Goal: Task Accomplishment & Management: Check status

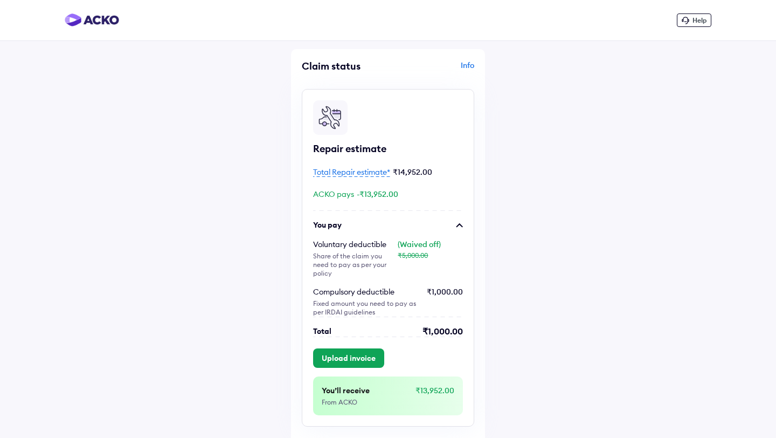
click at [423, 339] on div "Repair estimate Total Repair estimate* ₹14,952.00 ACKO pays -₹13,952.00 You pay…" at bounding box center [388, 258] width 173 height 338
click at [433, 326] on div "₹1,000.00" at bounding box center [443, 331] width 40 height 11
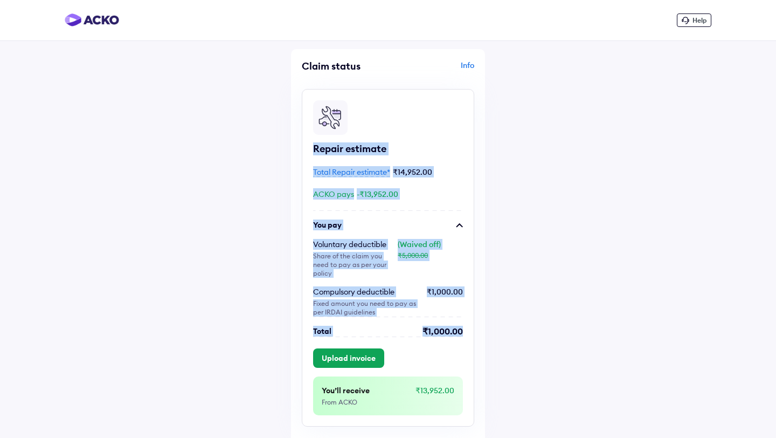
drag, startPoint x: 433, startPoint y: 319, endPoint x: 571, endPoint y: 139, distance: 227.3
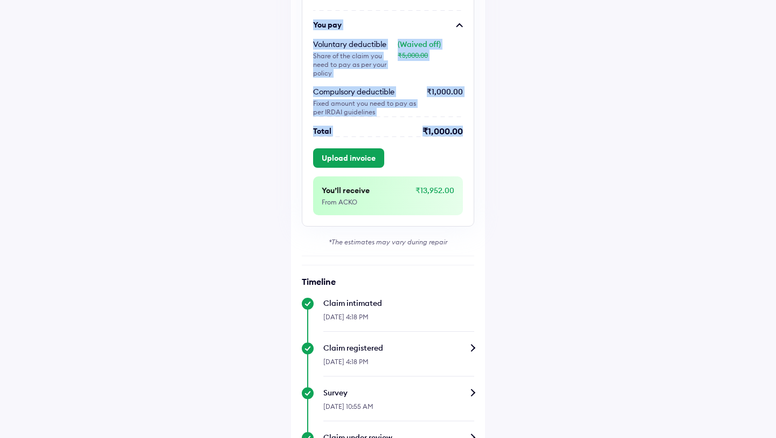
scroll to position [240, 0]
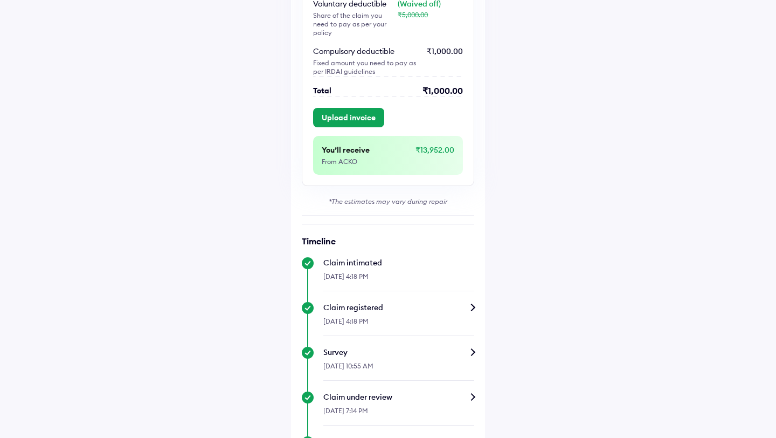
click at [433, 145] on div "₹13,952.00" at bounding box center [435, 156] width 39 height 22
drag, startPoint x: 433, startPoint y: 145, endPoint x: 375, endPoint y: 146, distance: 58.2
click at [429, 146] on div "₹13,952.00" at bounding box center [435, 156] width 39 height 22
drag, startPoint x: 372, startPoint y: 146, endPoint x: 377, endPoint y: 154, distance: 10.0
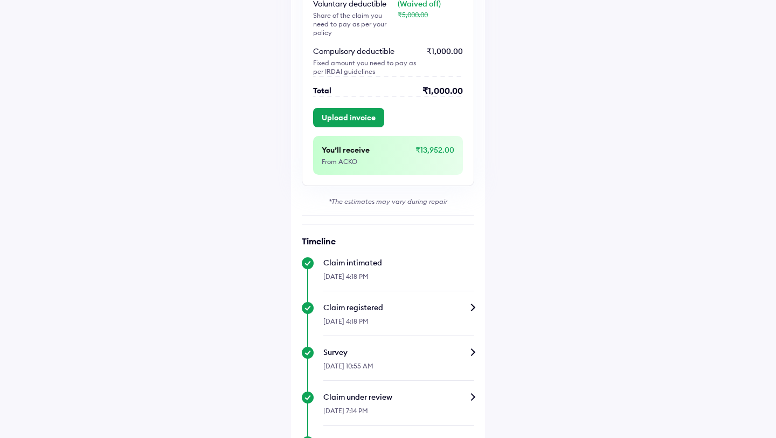
click at [371, 146] on div "You’ll receive" at bounding box center [368, 150] width 93 height 11
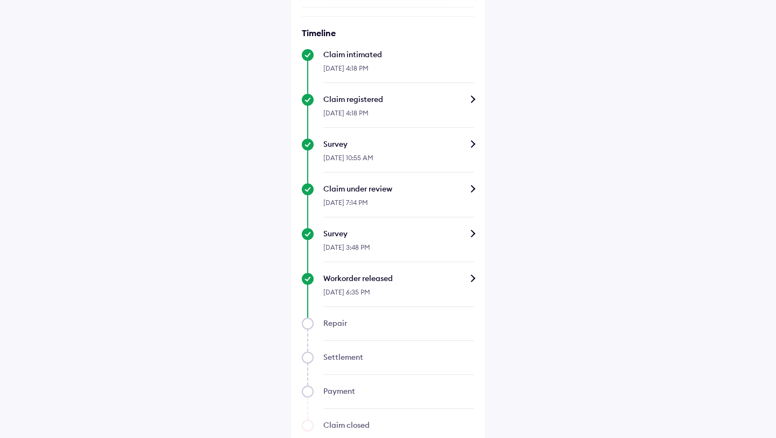
scroll to position [449, 0]
click at [307, 317] on div "Repair" at bounding box center [388, 328] width 173 height 23
click at [496, 291] on div "Help Claim status Info Repair estimate Total Repair estimate* ₹14,952.00 ACKO p…" at bounding box center [388, 7] width 776 height 913
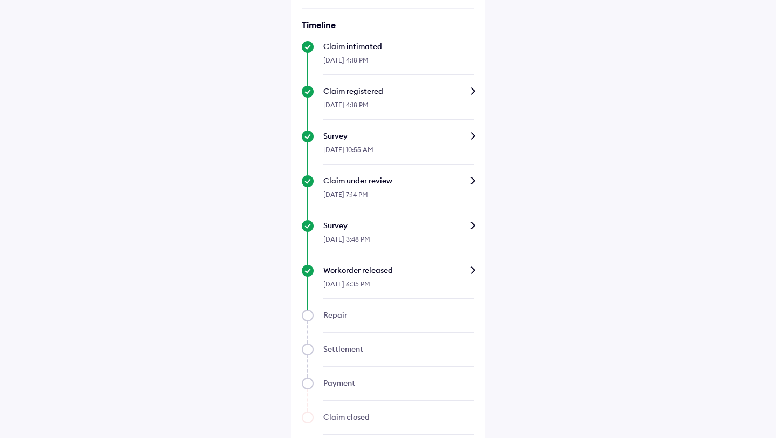
scroll to position [466, 0]
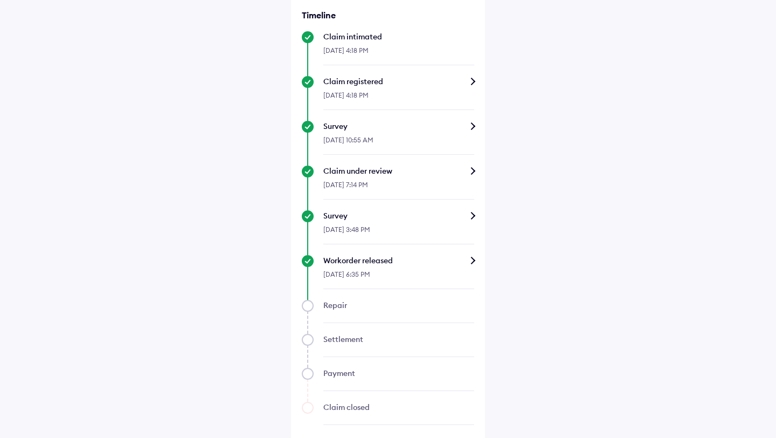
click at [380, 257] on div "Workorder released" at bounding box center [399, 260] width 151 height 11
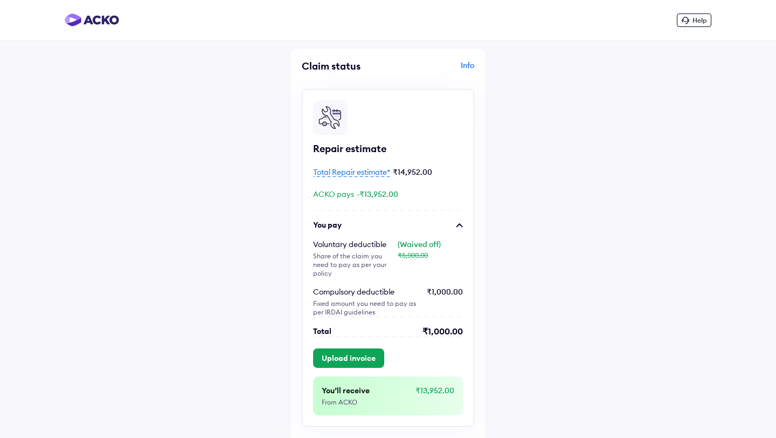
click at [390, 339] on div "Repair estimate Total Repair estimate* ₹14,952.00 ACKO pays -₹13,952.00 You pay…" at bounding box center [388, 258] width 173 height 338
click at [368, 348] on button "Upload invoice" at bounding box center [348, 357] width 71 height 19
click at [369, 356] on button "Upload invoice" at bounding box center [348, 357] width 71 height 19
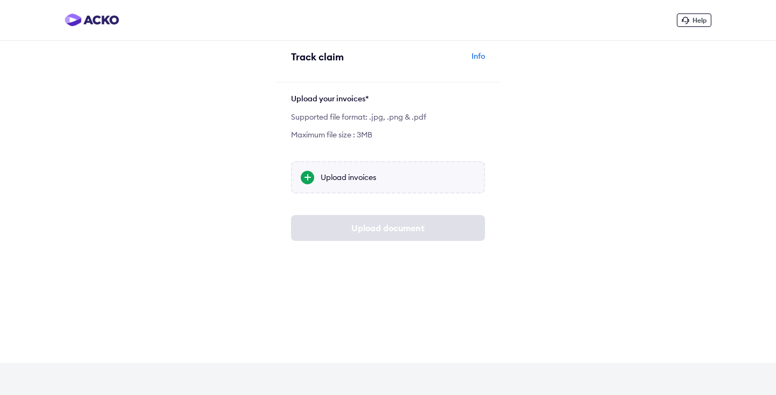
click at [323, 181] on div "Upload invoices" at bounding box center [398, 177] width 155 height 11
click at [0, 0] on input "Upload invoices" at bounding box center [0, 0] width 0 height 0
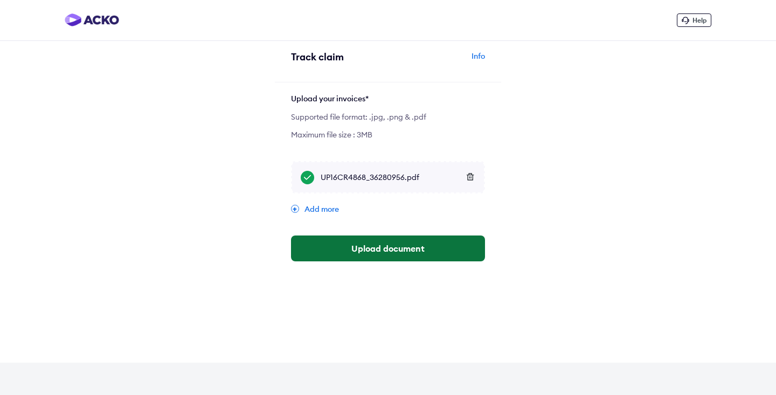
click at [386, 250] on button "Upload document" at bounding box center [388, 249] width 194 height 26
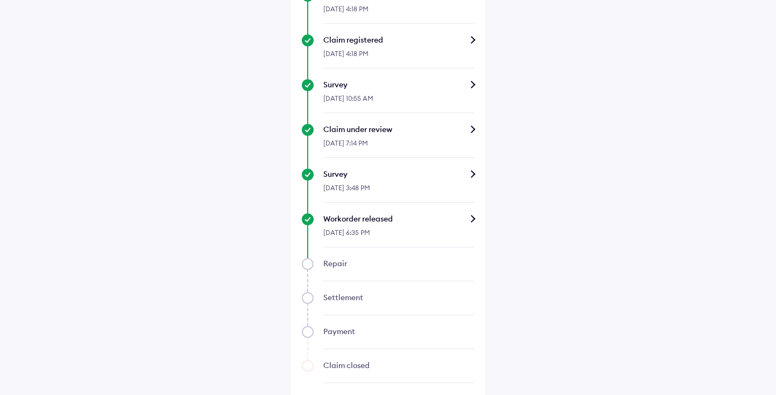
scroll to position [509, 0]
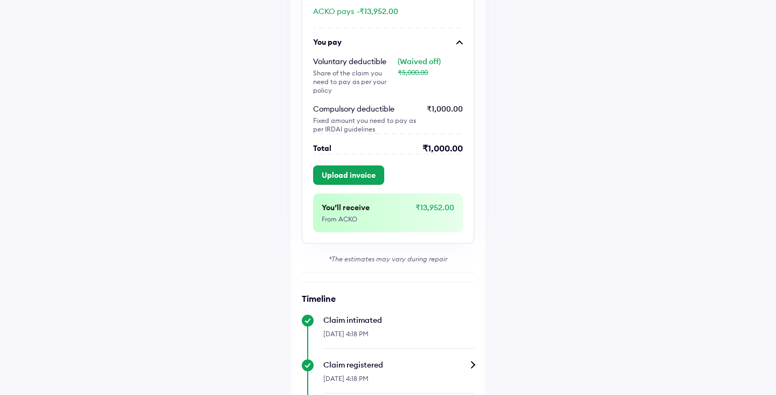
scroll to position [183, 0]
click at [370, 167] on button "Upload invoice" at bounding box center [348, 175] width 71 height 19
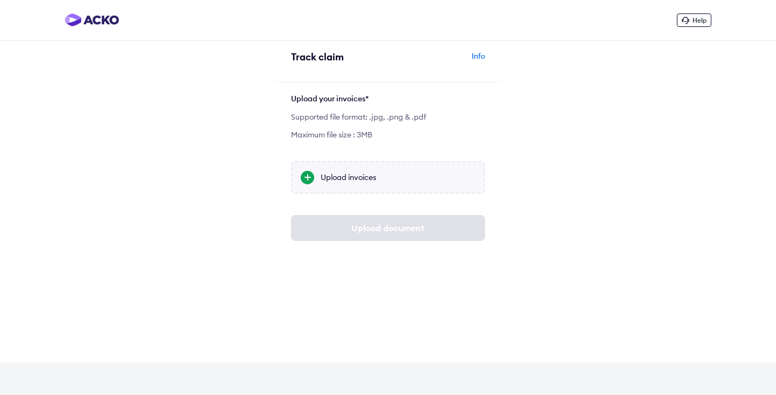
click at [369, 177] on div "Upload invoices" at bounding box center [398, 177] width 155 height 11
click at [0, 0] on input "Upload invoices" at bounding box center [0, 0] width 0 height 0
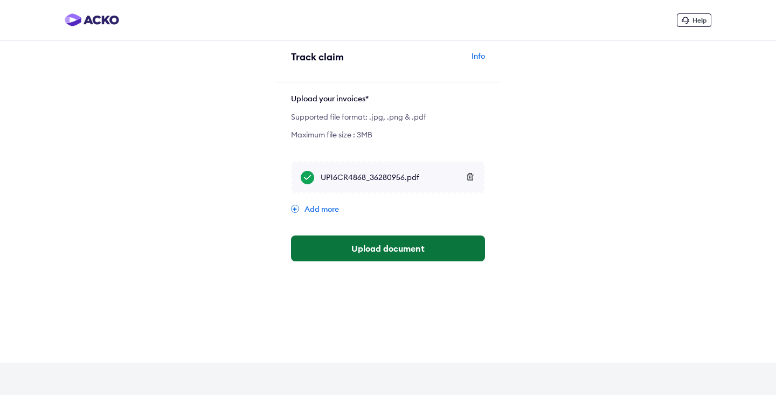
click at [381, 250] on button "Upload document" at bounding box center [388, 249] width 194 height 26
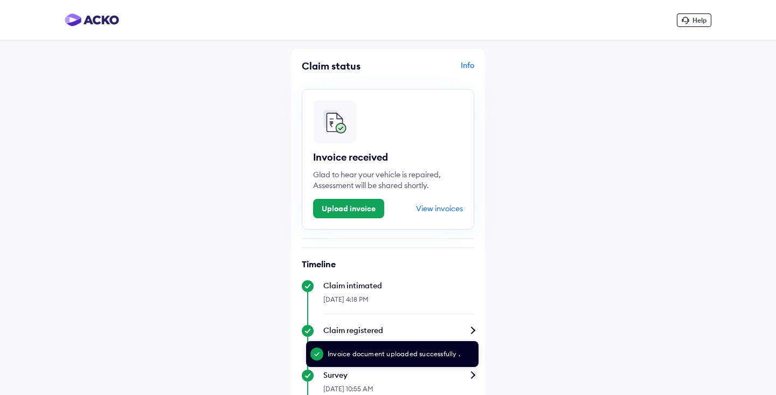
click at [445, 211] on div "View invoices" at bounding box center [439, 209] width 47 height 10
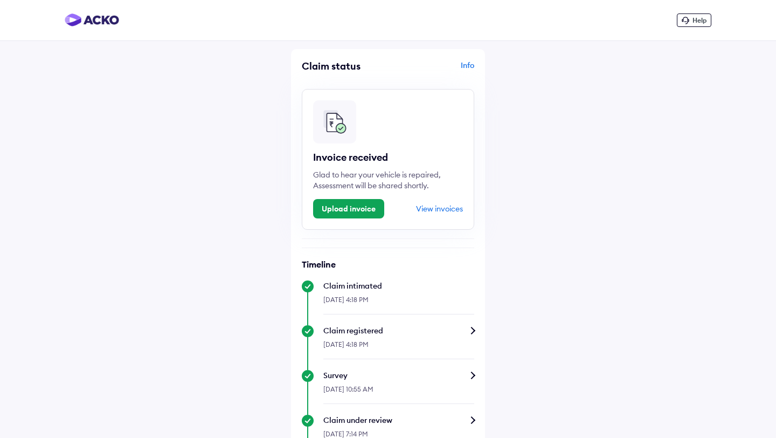
click at [402, 182] on div "Glad to hear your vehicle is repaired, Assessment will be shared shortly." at bounding box center [388, 180] width 150 height 22
click at [401, 183] on div "Glad to hear your vehicle is repaired, Assessment will be shared shortly." at bounding box center [388, 180] width 150 height 22
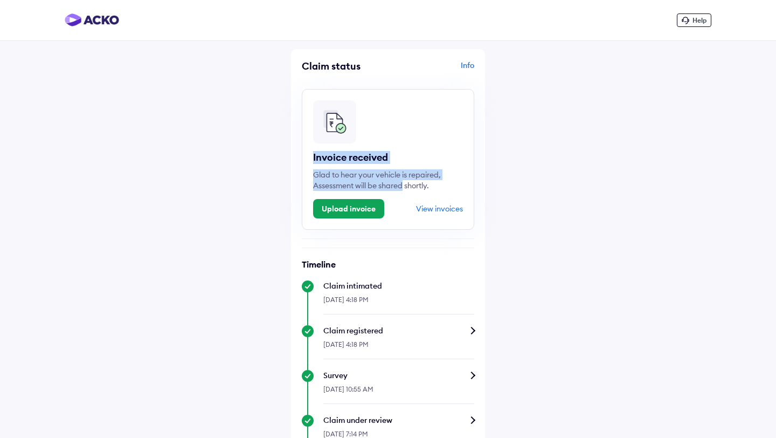
drag, startPoint x: 401, startPoint y: 183, endPoint x: 323, endPoint y: 160, distance: 81.6
click at [323, 160] on div "Invoice received Glad to hear your vehicle is repaired, Assessment will be shar…" at bounding box center [388, 159] width 173 height 141
click at [323, 160] on div "Invoice received" at bounding box center [388, 157] width 150 height 13
drag, startPoint x: 323, startPoint y: 160, endPoint x: 323, endPoint y: 181, distance: 21.6
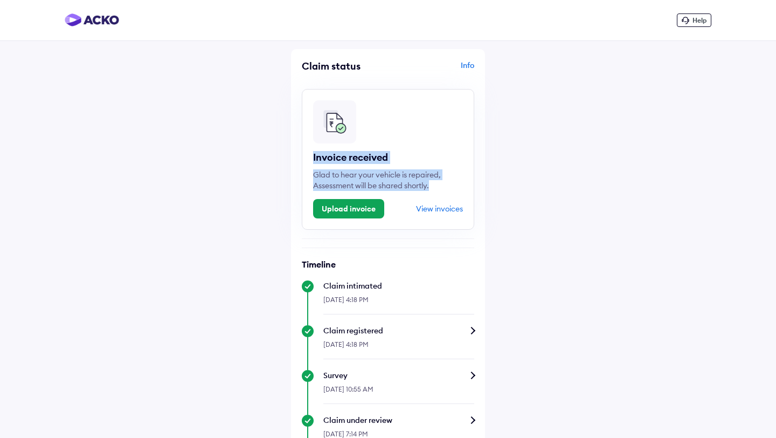
click at [323, 181] on div "Invoice received Glad to hear your vehicle is repaired, Assessment will be shar…" at bounding box center [388, 159] width 173 height 141
click at [323, 181] on div "Glad to hear your vehicle is repaired, Assessment will be shared shortly." at bounding box center [388, 180] width 150 height 22
drag, startPoint x: 323, startPoint y: 181, endPoint x: 321, endPoint y: 158, distance: 23.2
click at [321, 158] on div "Invoice received Glad to hear your vehicle is repaired, Assessment will be shar…" at bounding box center [388, 159] width 173 height 141
click at [321, 158] on div "Invoice received" at bounding box center [388, 157] width 150 height 13
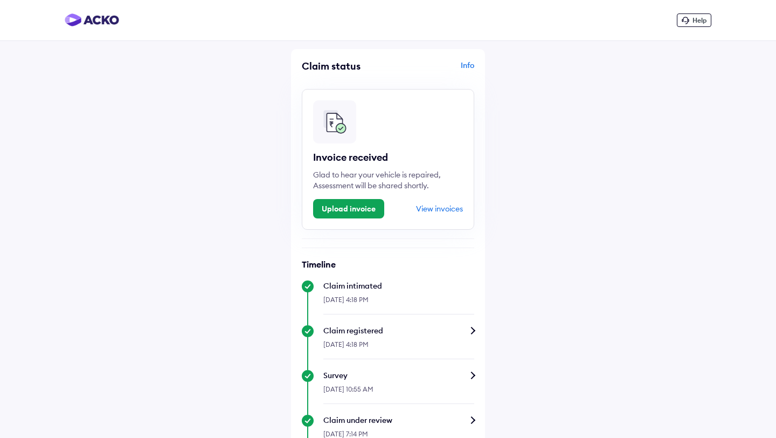
click at [321, 158] on div "Invoice received" at bounding box center [388, 157] width 150 height 13
drag, startPoint x: 321, startPoint y: 158, endPoint x: 554, endPoint y: 197, distance: 236.2
click at [321, 158] on div "Invoice received" at bounding box center [388, 157] width 150 height 13
drag, startPoint x: 554, startPoint y: 197, endPoint x: 562, endPoint y: 201, distance: 9.4
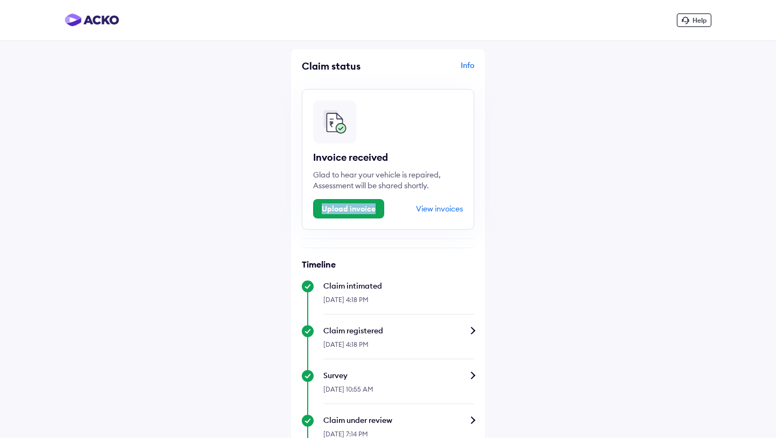
click at [562, 201] on div "Help Claim status Info Invoice received Glad to hear your vehicle is repaired, …" at bounding box center [388, 387] width 776 height 774
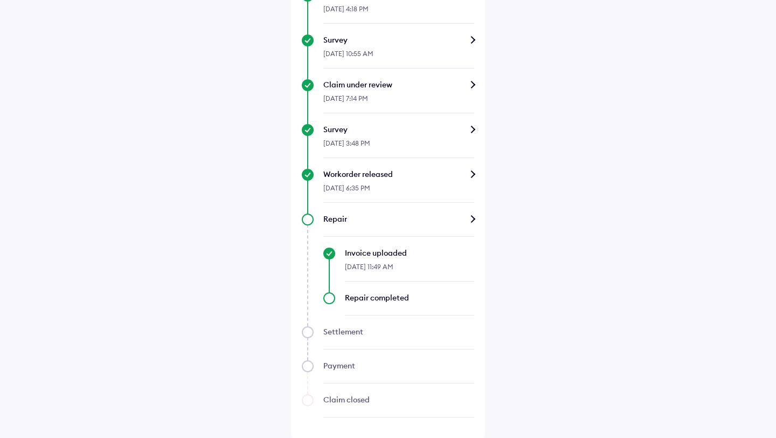
scroll to position [337, 0]
click at [389, 296] on div "Repair completed" at bounding box center [409, 296] width 129 height 11
drag, startPoint x: 389, startPoint y: 296, endPoint x: 384, endPoint y: 396, distance: 99.9
click at [379, 396] on div "Timeline Claim intimated 19-Sep-2025, 4:18 PM Claim registered 19-Sep-2025, 4:1…" at bounding box center [388, 169] width 173 height 494
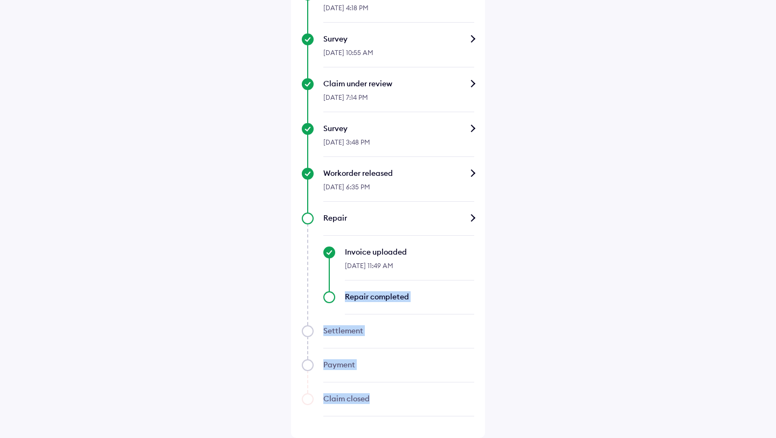
click at [496, 390] on div "Help Claim status Info Invoice received Glad to hear your vehicle is repaired, …" at bounding box center [388, 51] width 776 height 774
drag, startPoint x: 417, startPoint y: 388, endPoint x: 297, endPoint y: 241, distance: 190.0
click at [306, 263] on div "Timeline Claim intimated 19-Sep-2025, 4:18 PM Claim registered 19-Sep-2025, 4:1…" at bounding box center [388, 169] width 173 height 494
drag, startPoint x: 291, startPoint y: 223, endPoint x: 295, endPoint y: 171, distance: 51.5
click at [288, 215] on div "Help Claim status Info Invoice received Glad to hear your vehicle is repaired, …" at bounding box center [388, 51] width 776 height 774
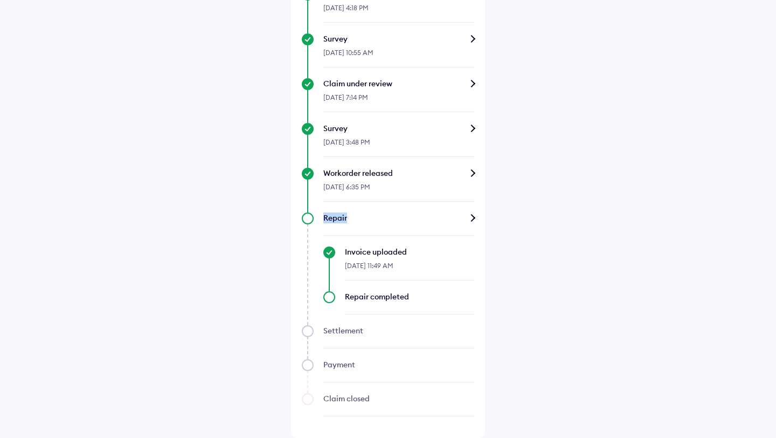
click at [329, 136] on div "[DATE] 3:48 PM" at bounding box center [399, 145] width 151 height 23
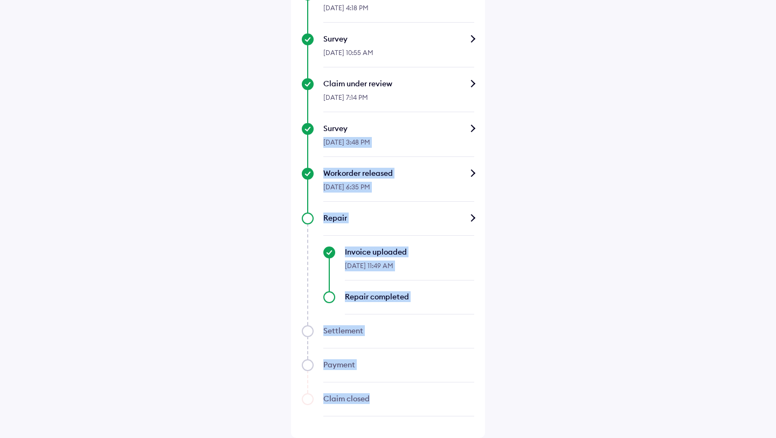
drag, startPoint x: 329, startPoint y: 136, endPoint x: 507, endPoint y: 404, distance: 322.1
click at [528, 437] on div "Help Claim status Info Invoice received Glad to hear your vehicle is repaired, …" at bounding box center [388, 51] width 776 height 774
click at [608, 139] on div "Help Claim status Info Invoice received Glad to hear your vehicle is repaired, …" at bounding box center [388, 51] width 776 height 774
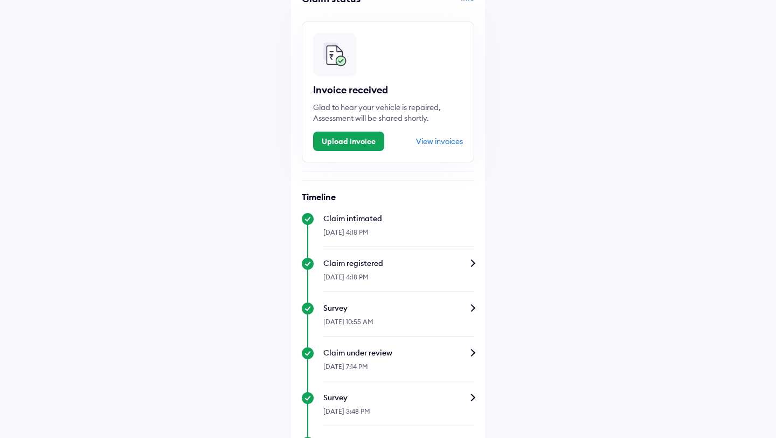
scroll to position [0, 0]
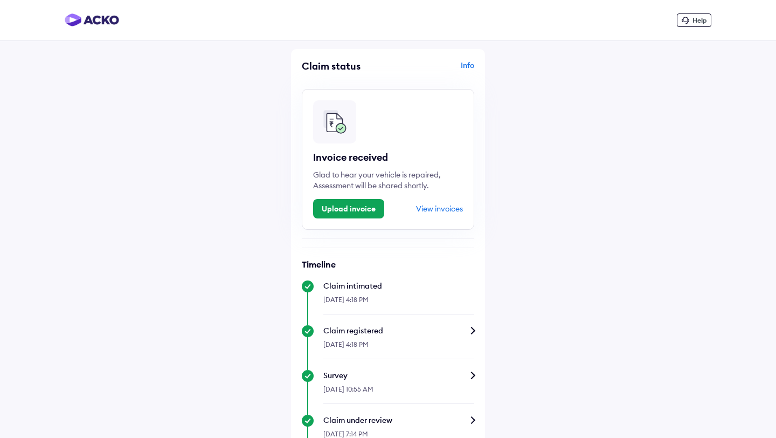
click at [380, 157] on div "Invoice received" at bounding box center [388, 157] width 150 height 13
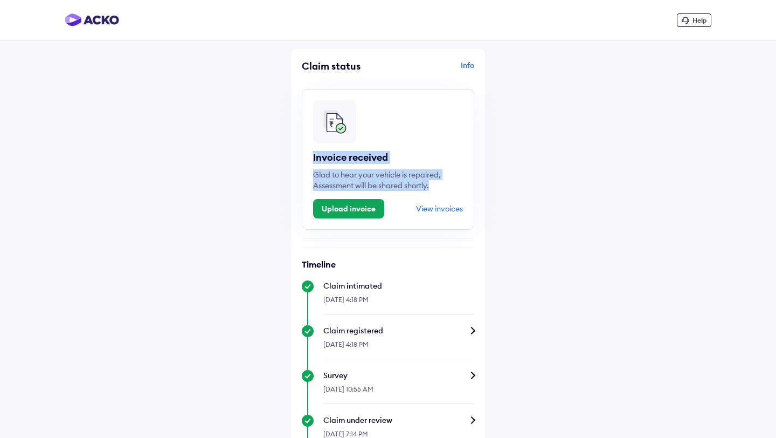
drag, startPoint x: 380, startPoint y: 157, endPoint x: 401, endPoint y: 187, distance: 36.5
click at [401, 187] on div "Invoice received Glad to hear your vehicle is repaired, Assessment will be shar…" at bounding box center [388, 159] width 173 height 141
click at [401, 187] on div "Glad to hear your vehicle is repaired, Assessment will be shared shortly." at bounding box center [388, 180] width 150 height 22
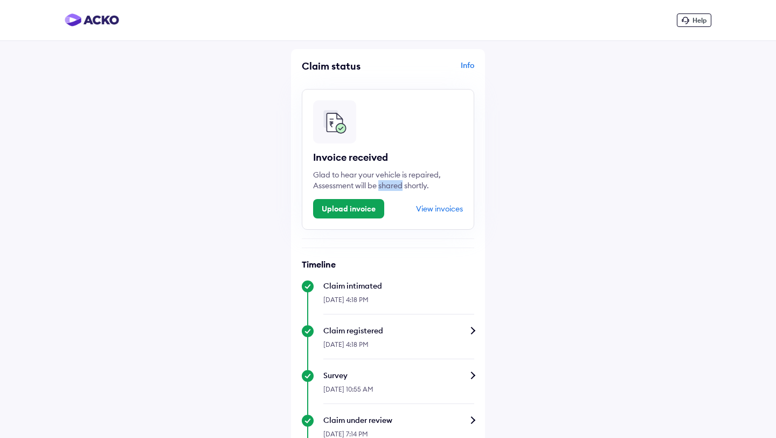
click at [401, 187] on div "Glad to hear your vehicle is repaired, Assessment will be shared shortly." at bounding box center [388, 180] width 150 height 22
click at [320, 154] on div "Invoice received Glad to hear your vehicle is repaired, Assessment will be shar…" at bounding box center [388, 159] width 173 height 141
click at [320, 154] on div "Invoice received" at bounding box center [388, 157] width 150 height 13
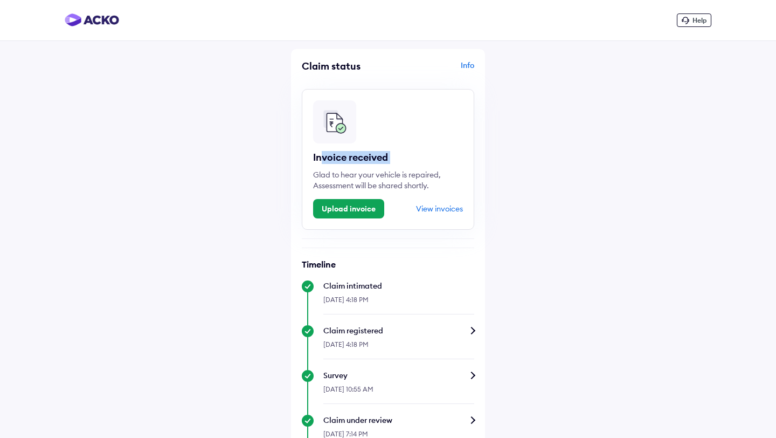
click at [320, 154] on div "Invoice received" at bounding box center [388, 157] width 150 height 13
drag, startPoint x: 320, startPoint y: 154, endPoint x: 337, endPoint y: 182, distance: 32.2
click at [337, 182] on div "Invoice received Glad to hear your vehicle is repaired, Assessment will be shar…" at bounding box center [388, 159] width 173 height 141
click at [337, 182] on div "Glad to hear your vehicle is repaired, Assessment will be shared shortly." at bounding box center [388, 180] width 150 height 22
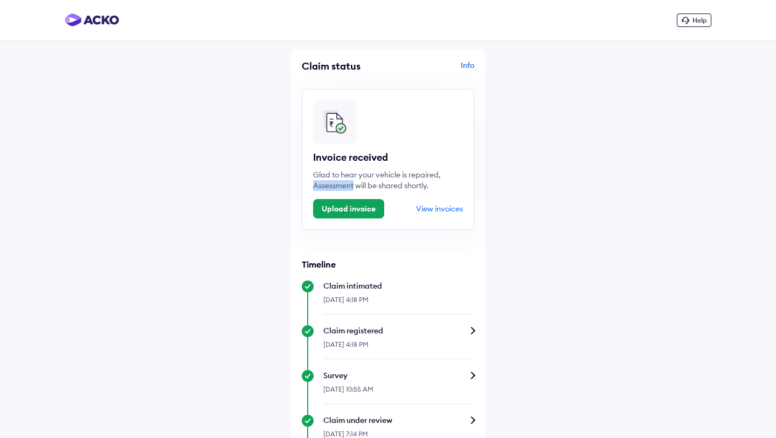
drag, startPoint x: 337, startPoint y: 182, endPoint x: 314, endPoint y: 149, distance: 40.2
click at [315, 150] on div "Invoice received Glad to hear your vehicle is repaired, Assessment will be shar…" at bounding box center [388, 159] width 173 height 141
click at [314, 149] on div "Invoice received Glad to hear your vehicle is repaired, Assessment will be shar…" at bounding box center [388, 159] width 173 height 141
click at [321, 162] on div "Invoice received" at bounding box center [388, 157] width 150 height 13
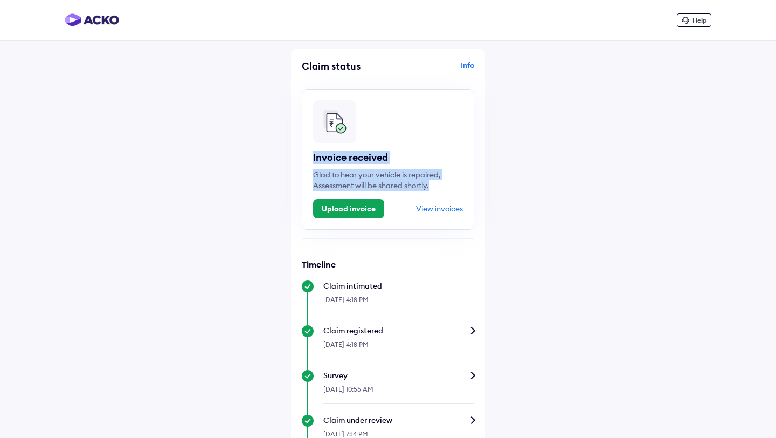
drag, startPoint x: 321, startPoint y: 162, endPoint x: 331, endPoint y: 182, distance: 22.4
click at [331, 182] on div "Invoice received Glad to hear your vehicle is repaired, Assessment will be shar…" at bounding box center [388, 159] width 173 height 141
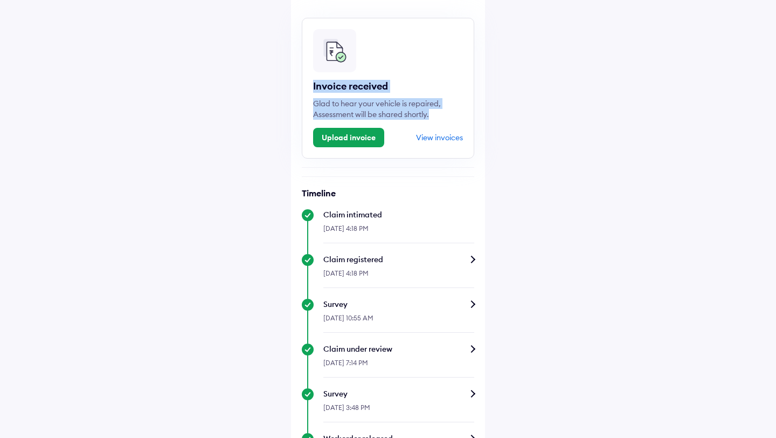
scroll to position [337, 0]
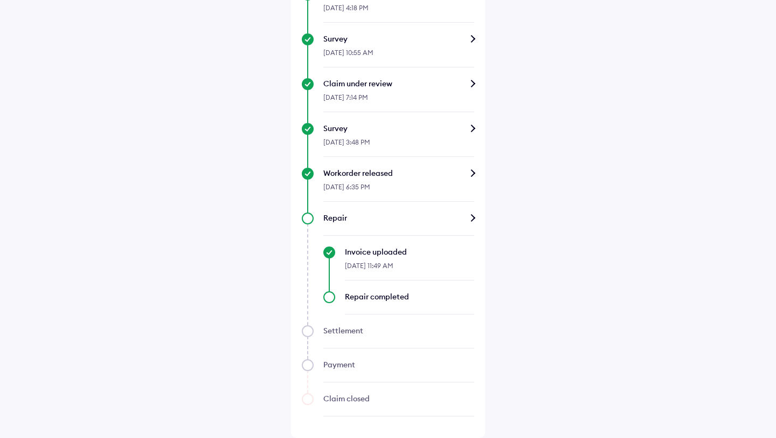
click at [353, 335] on div "Settlement" at bounding box center [399, 330] width 151 height 11
drag, startPoint x: 353, startPoint y: 335, endPoint x: 351, endPoint y: 386, distance: 51.3
click at [353, 335] on div "Settlement" at bounding box center [399, 330] width 151 height 11
click at [354, 398] on div "Claim closed" at bounding box center [399, 398] width 151 height 11
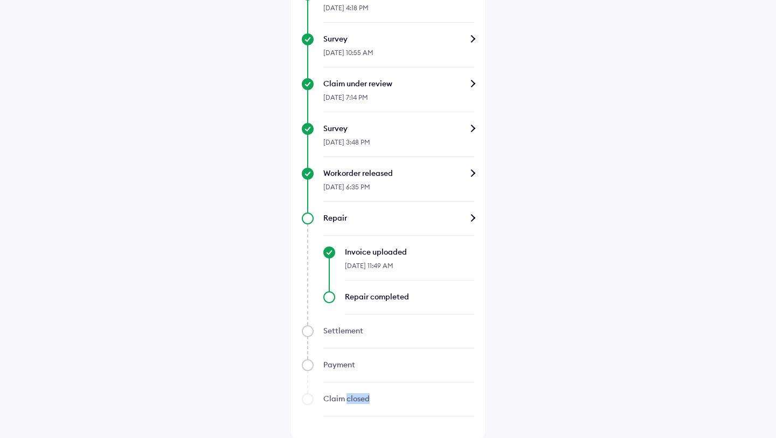
click at [354, 398] on div "Claim closed" at bounding box center [399, 398] width 151 height 11
drag, startPoint x: 354, startPoint y: 398, endPoint x: 345, endPoint y: 374, distance: 25.4
click at [353, 396] on div "Claim closed" at bounding box center [399, 398] width 151 height 11
drag, startPoint x: 336, startPoint y: 345, endPoint x: 334, endPoint y: 335, distance: 9.8
click at [335, 339] on div "Timeline Claim intimated 19-Sep-2025, 4:18 PM Claim registered 19-Sep-2025, 4:1…" at bounding box center [388, 169] width 173 height 494
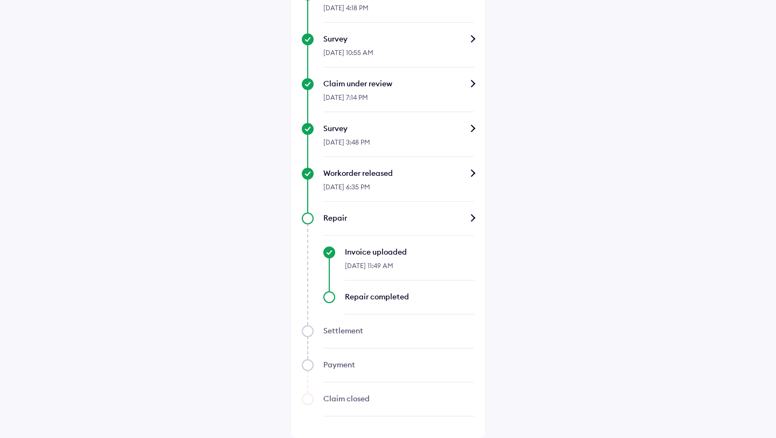
click at [334, 335] on div "Settlement" at bounding box center [399, 330] width 151 height 11
click at [334, 333] on div "Settlement" at bounding box center [399, 330] width 151 height 11
drag, startPoint x: 338, startPoint y: 346, endPoint x: 342, endPoint y: 368, distance: 23.1
click at [341, 358] on div "Timeline Claim intimated 19-Sep-2025, 4:18 PM Claim registered 19-Sep-2025, 4:1…" at bounding box center [388, 169] width 173 height 494
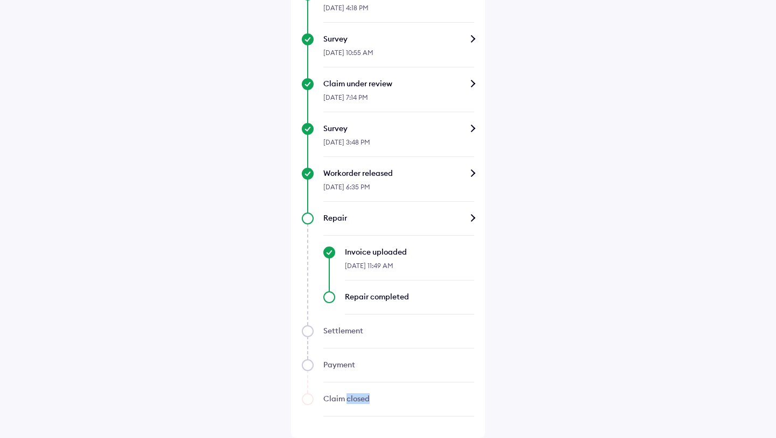
click at [349, 408] on div "Claim closed" at bounding box center [388, 404] width 173 height 23
click at [348, 397] on div "Claim closed" at bounding box center [399, 398] width 151 height 11
drag, startPoint x: 343, startPoint y: 346, endPoint x: 341, endPoint y: 335, distance: 10.5
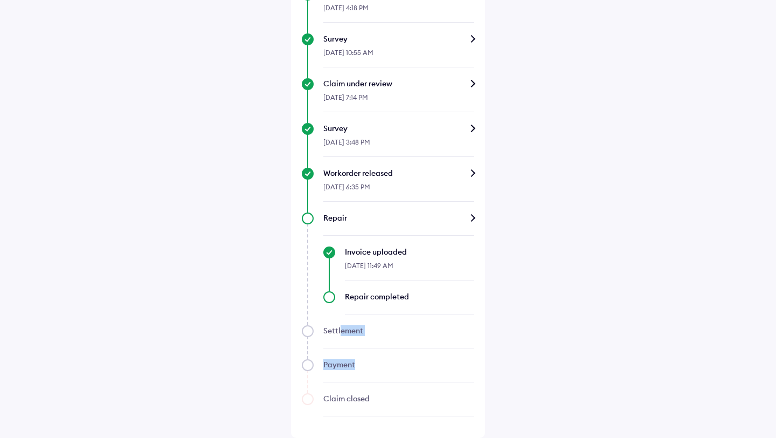
click at [341, 335] on div "Timeline Claim intimated 19-Sep-2025, 4:18 PM Claim registered 19-Sep-2025, 4:1…" at bounding box center [388, 169] width 173 height 494
click at [341, 335] on div "Settlement" at bounding box center [399, 330] width 151 height 11
drag, startPoint x: 341, startPoint y: 335, endPoint x: 356, endPoint y: 407, distance: 73.2
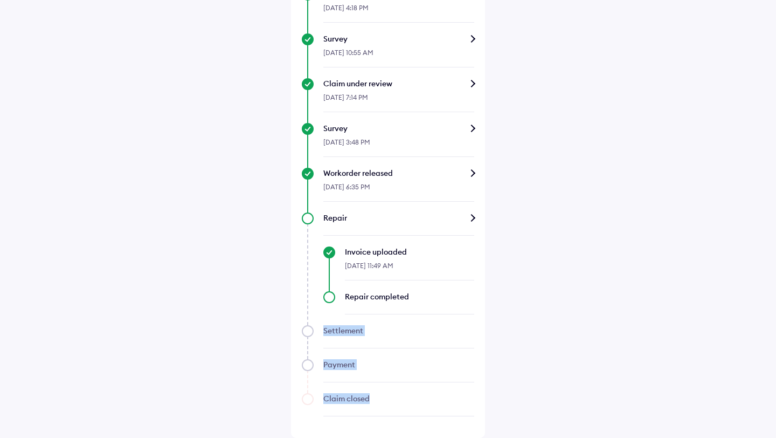
click at [356, 407] on div "Timeline Claim intimated 19-Sep-2025, 4:18 PM Claim registered 19-Sep-2025, 4:1…" at bounding box center [388, 169] width 173 height 494
click at [356, 408] on div at bounding box center [399, 410] width 151 height 12
click at [648, 312] on div "Help Claim status Info Invoice received Glad to hear your vehicle is repaired, …" at bounding box center [388, 51] width 776 height 774
click at [330, 298] on div "Repair completed" at bounding box center [399, 302] width 151 height 23
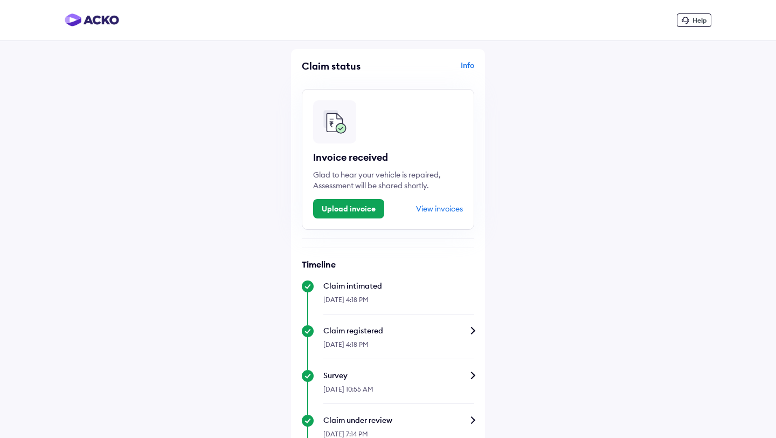
click at [465, 64] on div "Info" at bounding box center [433, 70] width 84 height 20
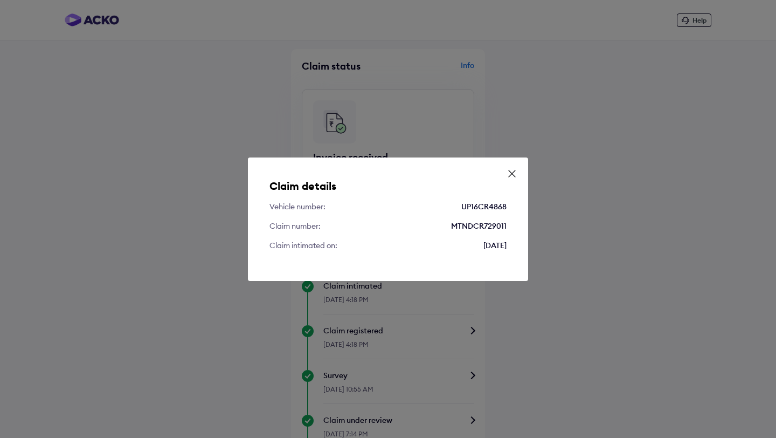
click at [520, 167] on div "Claim details Vehicle number: UP16CR4868 Claim number: MTNDCR729011 Claim intim…" at bounding box center [388, 218] width 280 height 123
click at [513, 173] on icon at bounding box center [512, 173] width 11 height 11
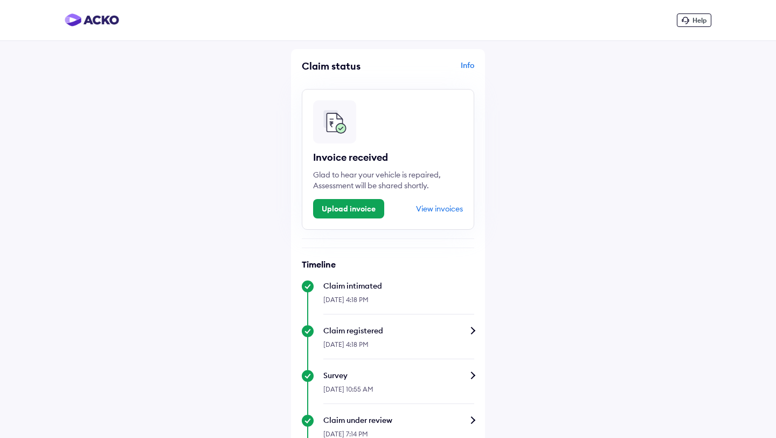
click at [339, 72] on div "Claim status" at bounding box center [344, 66] width 84 height 12
click at [339, 71] on div "Claim status" at bounding box center [344, 66] width 84 height 12
drag, startPoint x: 339, startPoint y: 71, endPoint x: 354, endPoint y: 140, distance: 70.7
click at [339, 72] on div "Claim status" at bounding box center [344, 66] width 84 height 12
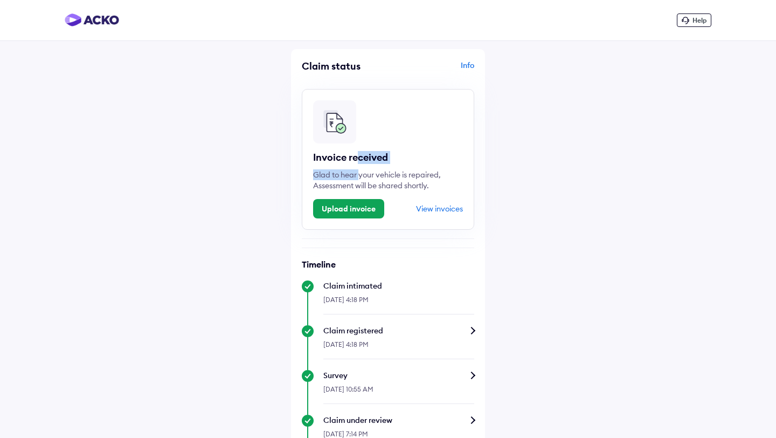
drag, startPoint x: 355, startPoint y: 164, endPoint x: 359, endPoint y: 178, distance: 14.4
click at [359, 178] on div "Invoice received Glad to hear your vehicle is repaired, Assessment will be shar…" at bounding box center [388, 159] width 173 height 141
click at [358, 187] on div "Glad to hear your vehicle is repaired, Assessment will be shared shortly." at bounding box center [388, 180] width 150 height 22
drag, startPoint x: 358, startPoint y: 187, endPoint x: 325, endPoint y: 173, distance: 35.5
click at [333, 178] on div "Glad to hear your vehicle is repaired, Assessment will be shared shortly." at bounding box center [388, 180] width 150 height 22
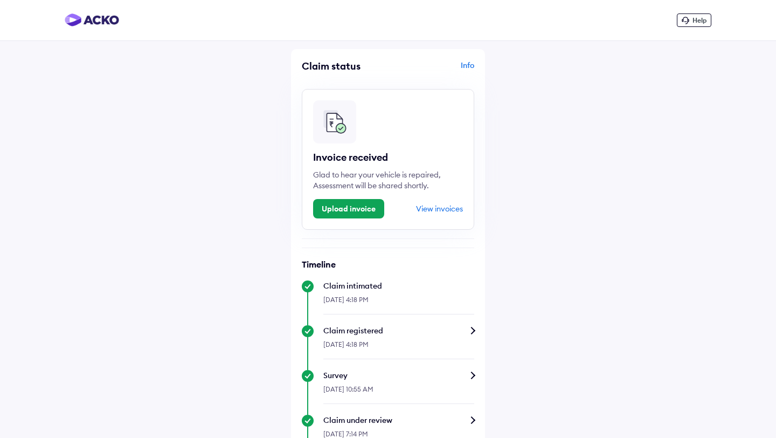
drag, startPoint x: 325, startPoint y: 173, endPoint x: 313, endPoint y: 161, distance: 17.2
click at [315, 162] on div "Invoice received Glad to hear your vehicle is repaired, Assessment will be shar…" at bounding box center [388, 159] width 173 height 141
click at [312, 160] on div "Invoice received Glad to hear your vehicle is repaired, Assessment will be shar…" at bounding box center [388, 159] width 173 height 141
click at [318, 159] on div "Invoice received" at bounding box center [388, 157] width 150 height 13
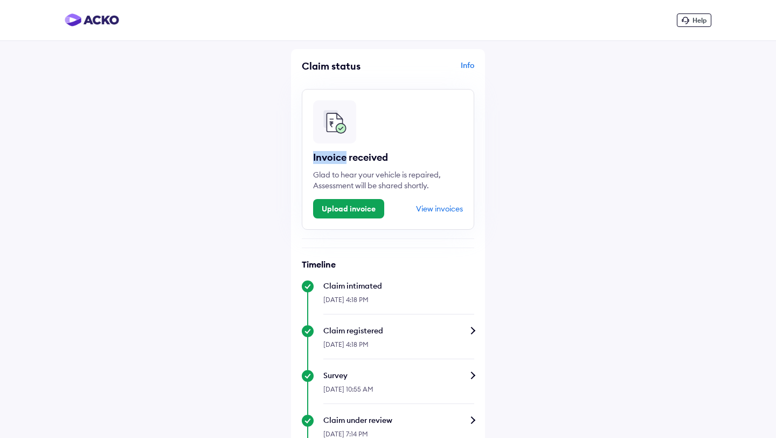
click at [318, 159] on div "Invoice received" at bounding box center [388, 157] width 150 height 13
click at [332, 182] on div "Glad to hear your vehicle is repaired, Assessment will be shared shortly." at bounding box center [388, 180] width 150 height 22
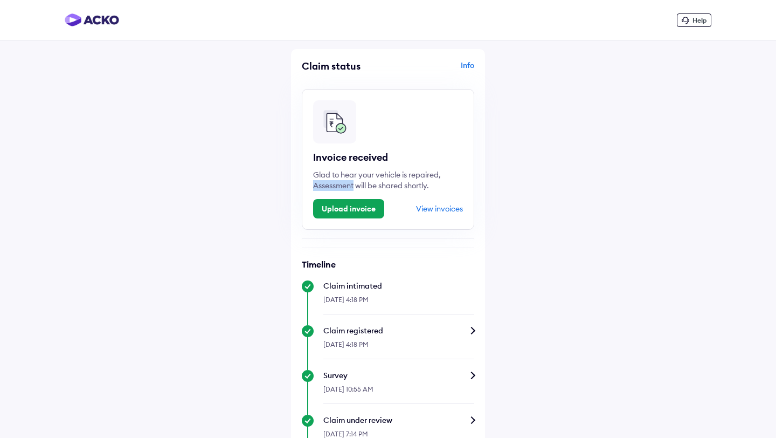
click at [332, 181] on div "Glad to hear your vehicle is repaired, Assessment will be shared shortly." at bounding box center [388, 180] width 150 height 22
click at [327, 168] on div "Invoice received Glad to hear your vehicle is repaired, Assessment will be shar…" at bounding box center [388, 159] width 173 height 141
drag, startPoint x: 327, startPoint y: 168, endPoint x: 324, endPoint y: 155, distance: 13.9
click at [324, 155] on div "Invoice received Glad to hear your vehicle is repaired, Assessment will be shar…" at bounding box center [388, 159] width 173 height 141
click at [309, 52] on div "Claim status Info Invoice received Glad to hear your vehicle is repaired, Asses…" at bounding box center [388, 411] width 194 height 725
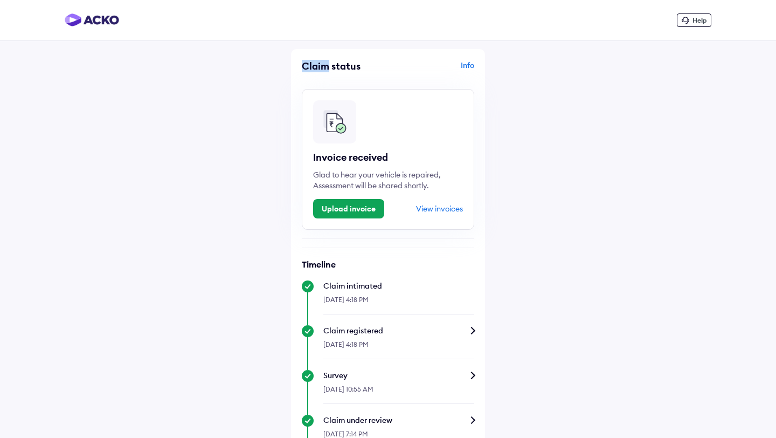
click at [309, 52] on div "Claim status Info Invoice received Glad to hear your vehicle is repaired, Asses…" at bounding box center [388, 411] width 194 height 725
drag, startPoint x: 309, startPoint y: 52, endPoint x: 303, endPoint y: 1, distance: 52.2
click at [308, 52] on div "Claim status Info Invoice received Glad to hear your vehicle is repaired, Asses…" at bounding box center [388, 411] width 194 height 725
